Goal: Task Accomplishment & Management: Manage account settings

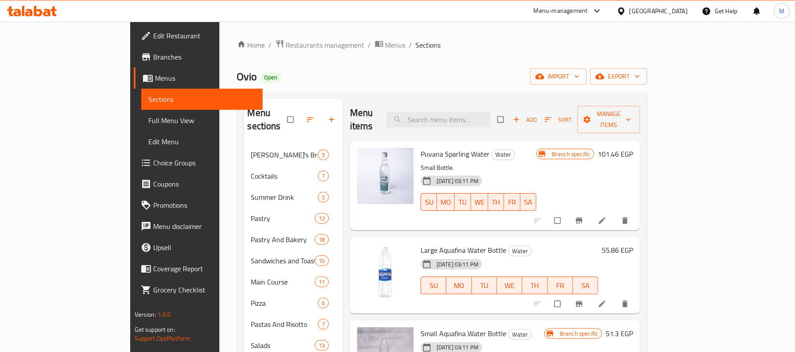
click at [36, 8] on icon at bounding box center [32, 11] width 50 height 11
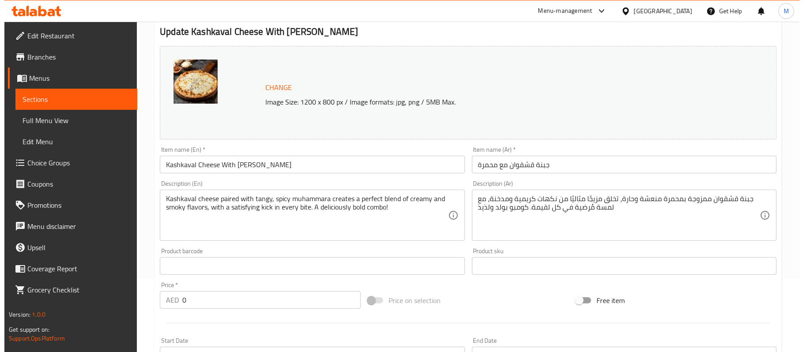
scroll to position [294, 0]
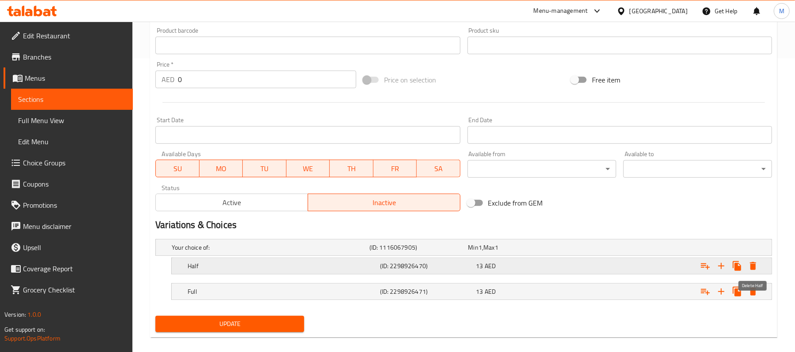
click at [761, 267] on button "Expand" at bounding box center [754, 266] width 16 height 16
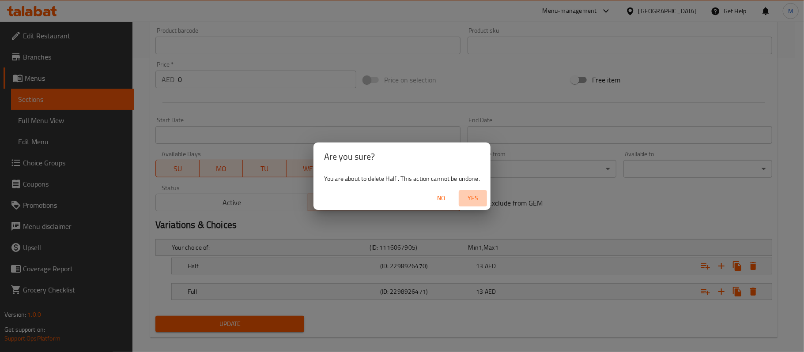
click at [465, 205] on button "Yes" at bounding box center [473, 198] width 28 height 16
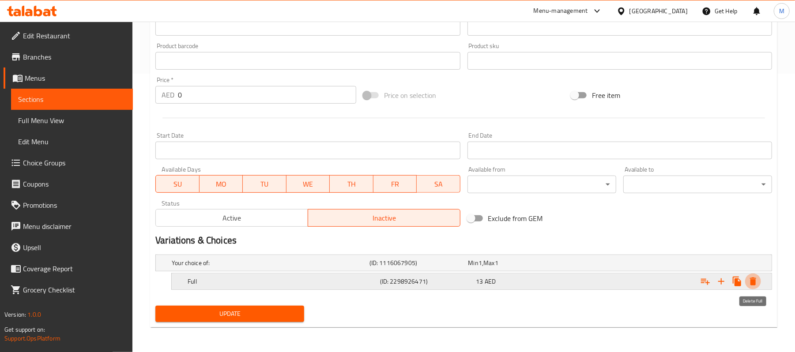
click at [761, 284] on button "Expand" at bounding box center [754, 282] width 16 height 16
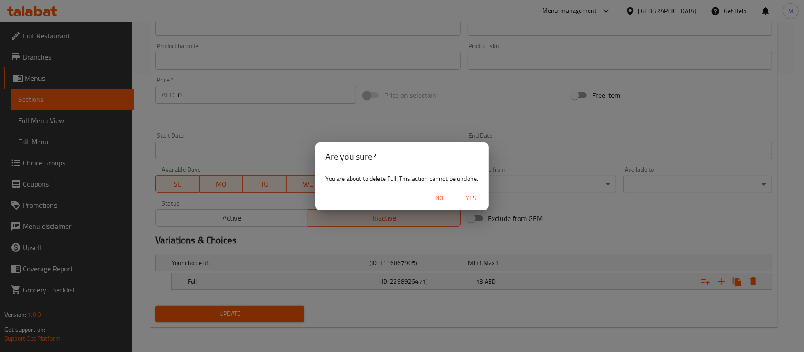
click at [476, 191] on button "Yes" at bounding box center [471, 198] width 28 height 16
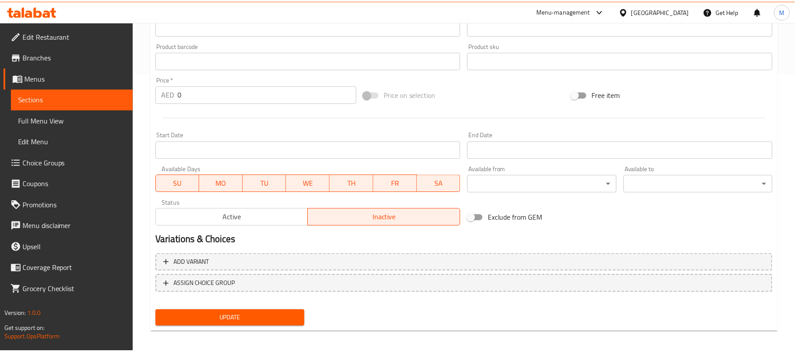
scroll to position [276, 0]
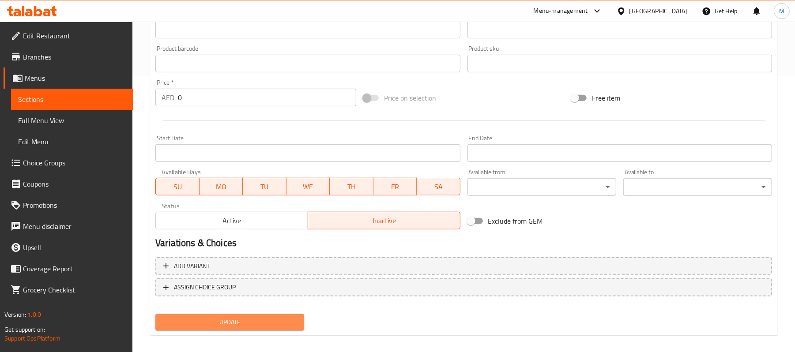
click at [286, 322] on span "Update" at bounding box center [230, 322] width 135 height 11
click at [35, 11] on icon at bounding box center [38, 11] width 8 height 11
